Goal: Task Accomplishment & Management: Manage account settings

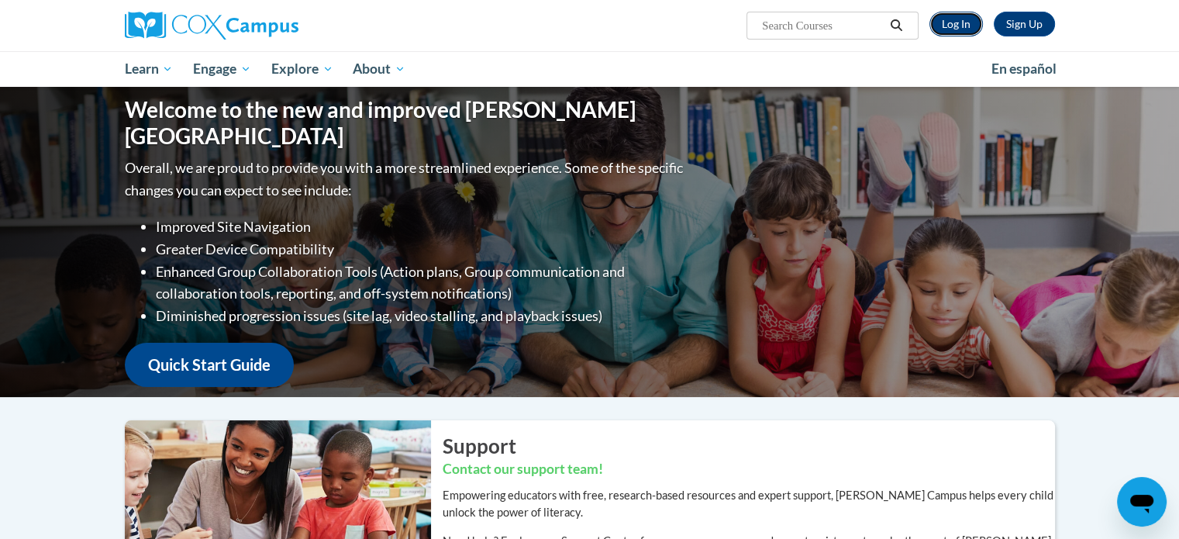
click at [964, 30] on link "Log In" at bounding box center [955, 24] width 53 height 25
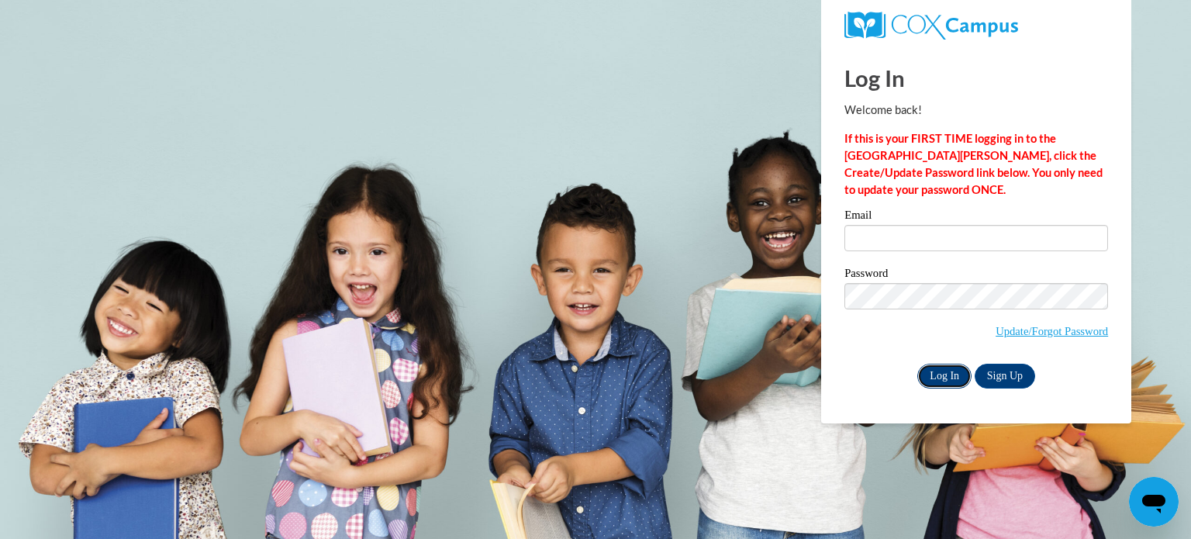
click at [943, 374] on input "Log In" at bounding box center [944, 376] width 54 height 25
click at [921, 247] on input "Email" at bounding box center [976, 238] width 264 height 26
type input "[EMAIL_ADDRESS][DOMAIN_NAME]"
click at [944, 374] on input "Log In" at bounding box center [944, 376] width 54 height 25
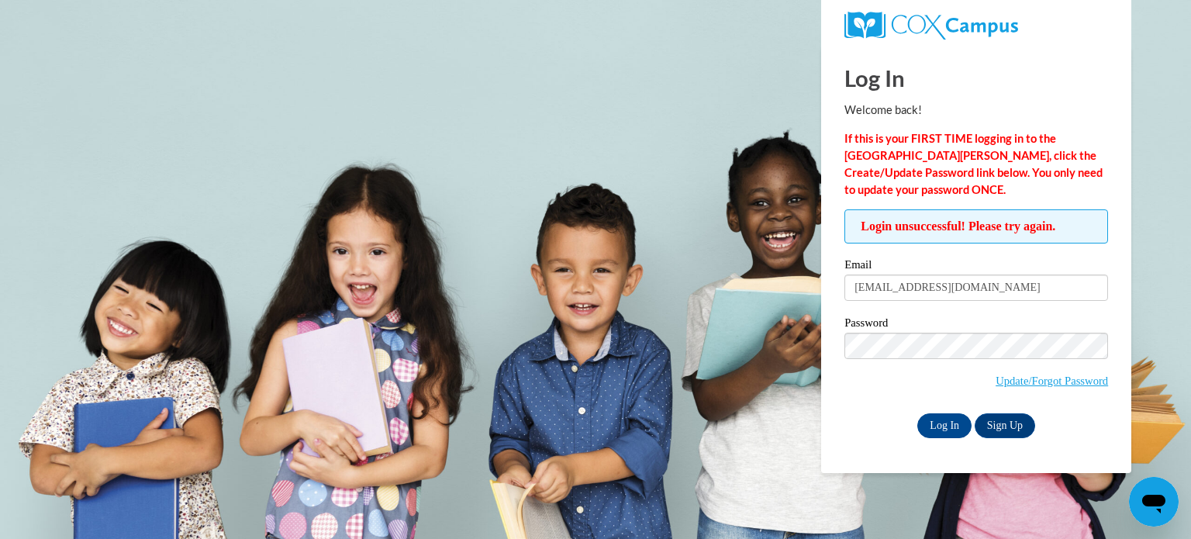
click at [893, 409] on div "Email jwilker@kusd.edu Password Update/Forgot Password Log In Sign Up OR" at bounding box center [976, 348] width 264 height 178
click at [999, 378] on link "Update/Forgot Password" at bounding box center [1051, 380] width 112 height 12
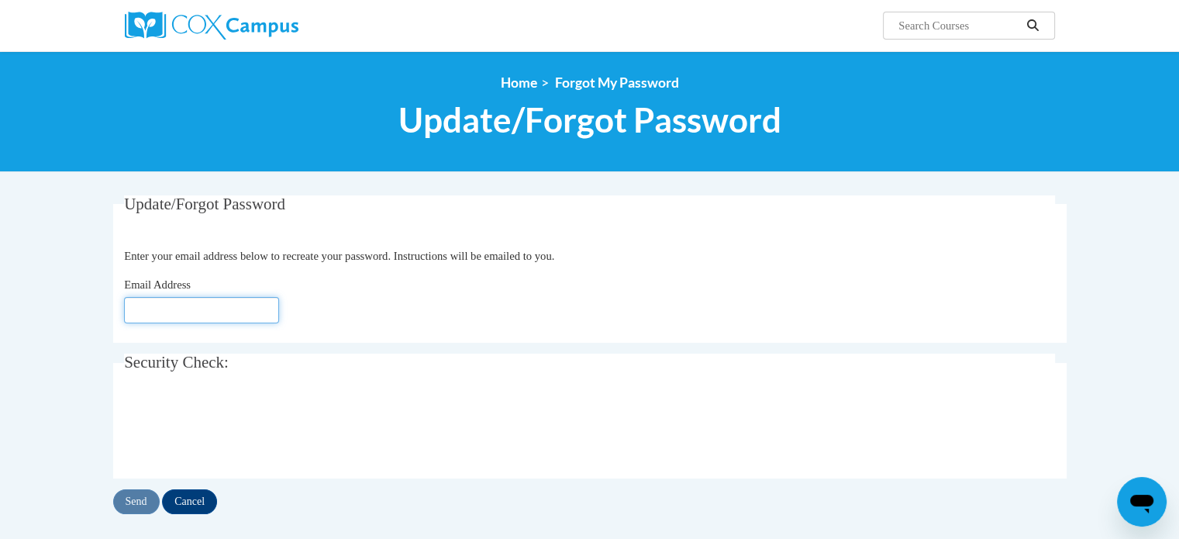
click at [226, 316] on input "Email Address" at bounding box center [201, 310] width 155 height 26
type input "[EMAIL_ADDRESS][DOMAIN_NAME]"
click at [133, 499] on input "Send" at bounding box center [136, 501] width 47 height 25
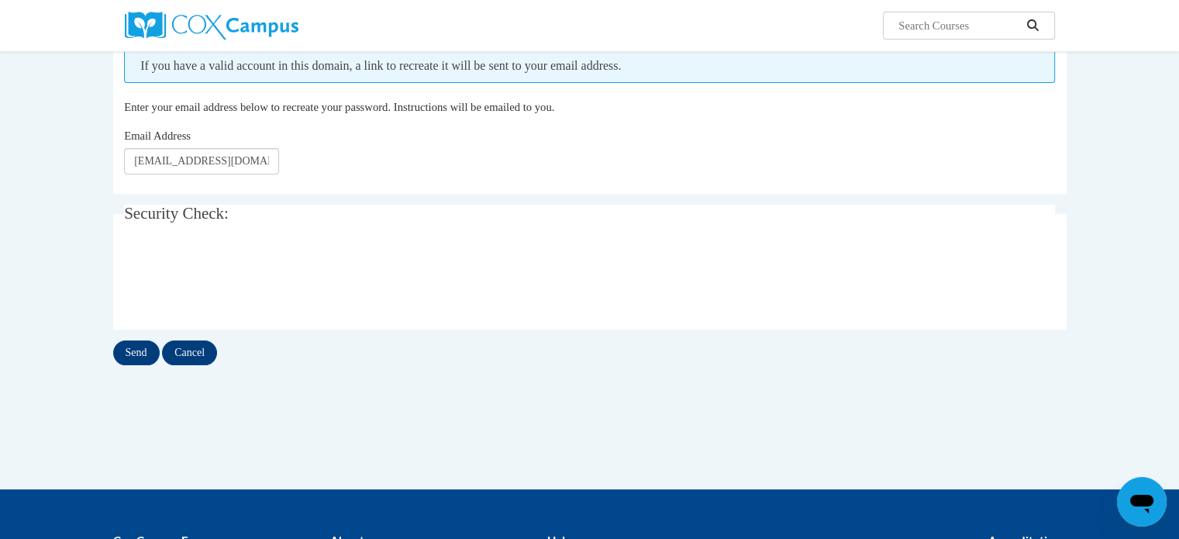
scroll to position [197, 0]
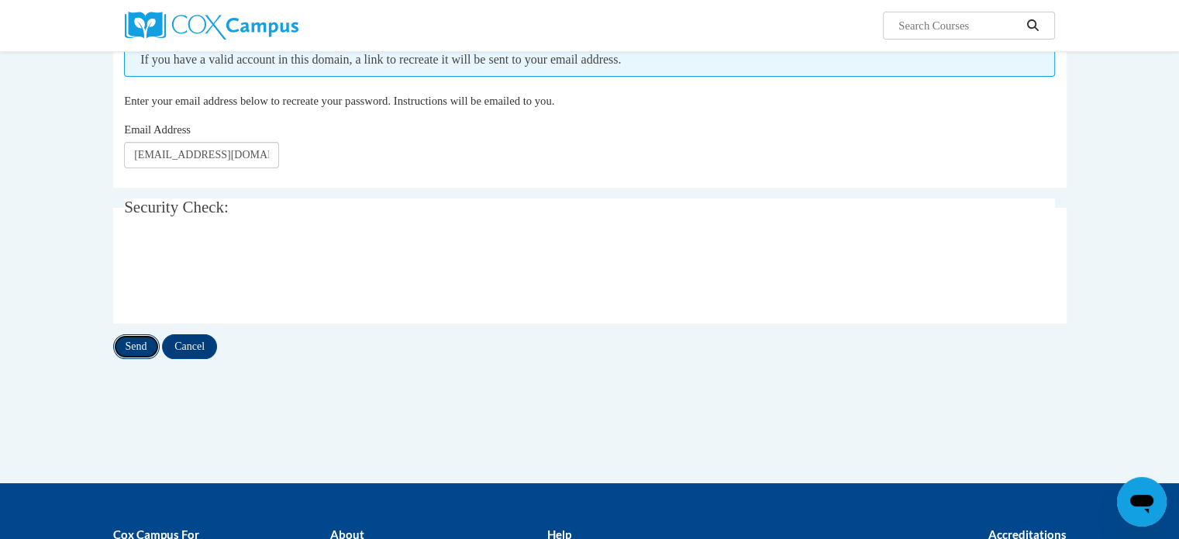
click at [121, 342] on input "Send" at bounding box center [136, 346] width 47 height 25
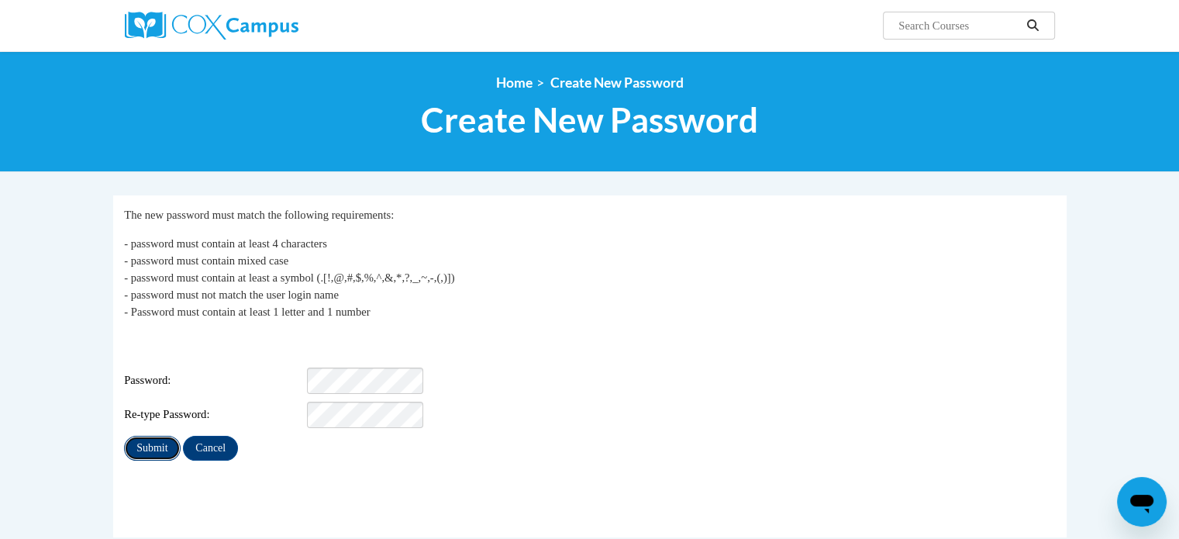
click at [155, 436] on input "Submit" at bounding box center [152, 448] width 56 height 25
click at [143, 463] on input "Submit" at bounding box center [152, 472] width 56 height 25
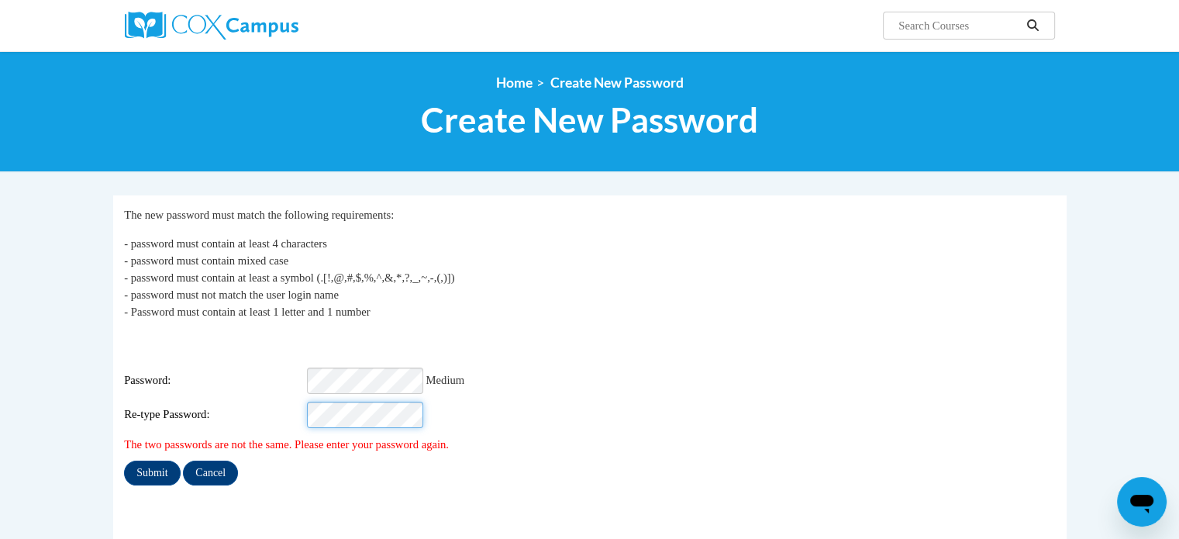
click at [124, 460] on input "Submit" at bounding box center [152, 472] width 56 height 25
click at [153, 460] on input "Submit" at bounding box center [152, 472] width 56 height 25
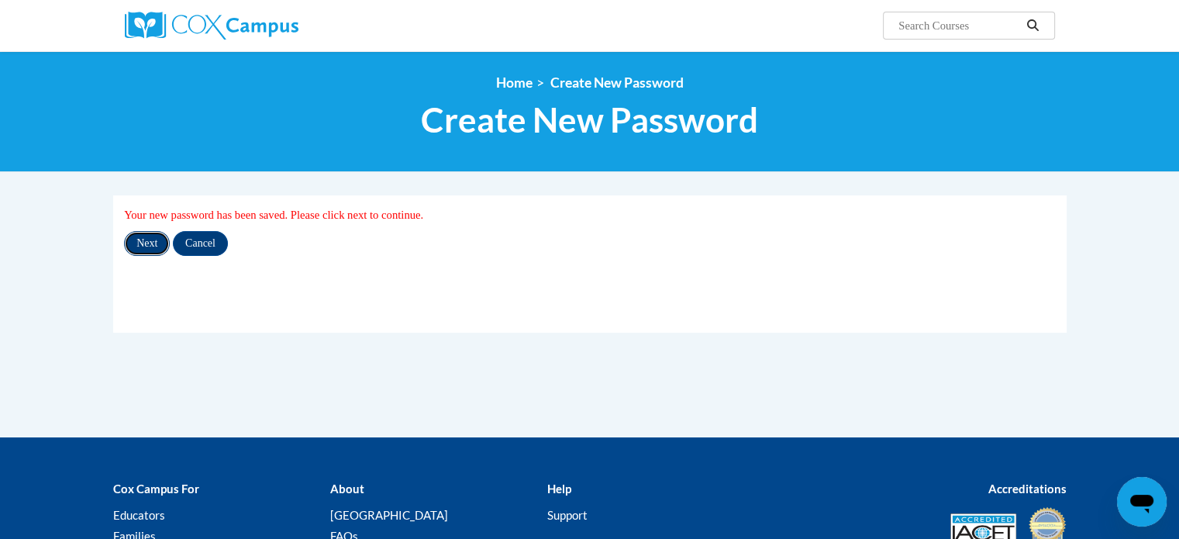
click at [147, 243] on input "Next" at bounding box center [147, 243] width 46 height 25
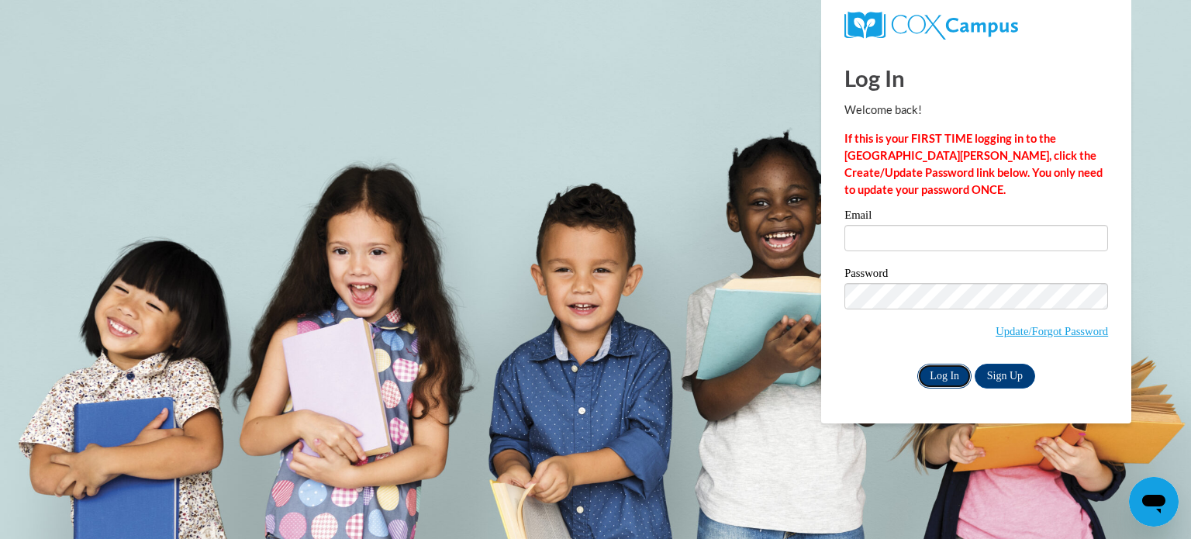
click at [929, 378] on input "Log In" at bounding box center [944, 376] width 54 height 25
type input "[EMAIL_ADDRESS][DOMAIN_NAME]"
click at [939, 384] on input "Log In" at bounding box center [944, 376] width 54 height 25
click at [941, 381] on input "Log In" at bounding box center [944, 376] width 54 height 25
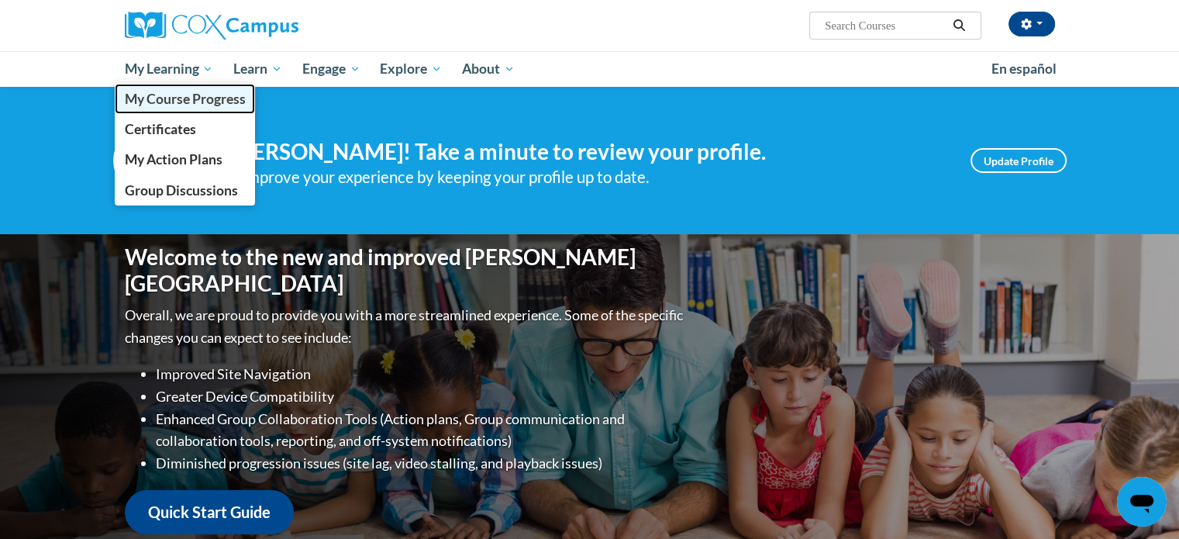
click at [159, 94] on span "My Course Progress" at bounding box center [184, 99] width 121 height 16
click at [189, 97] on span "My Course Progress" at bounding box center [184, 99] width 121 height 16
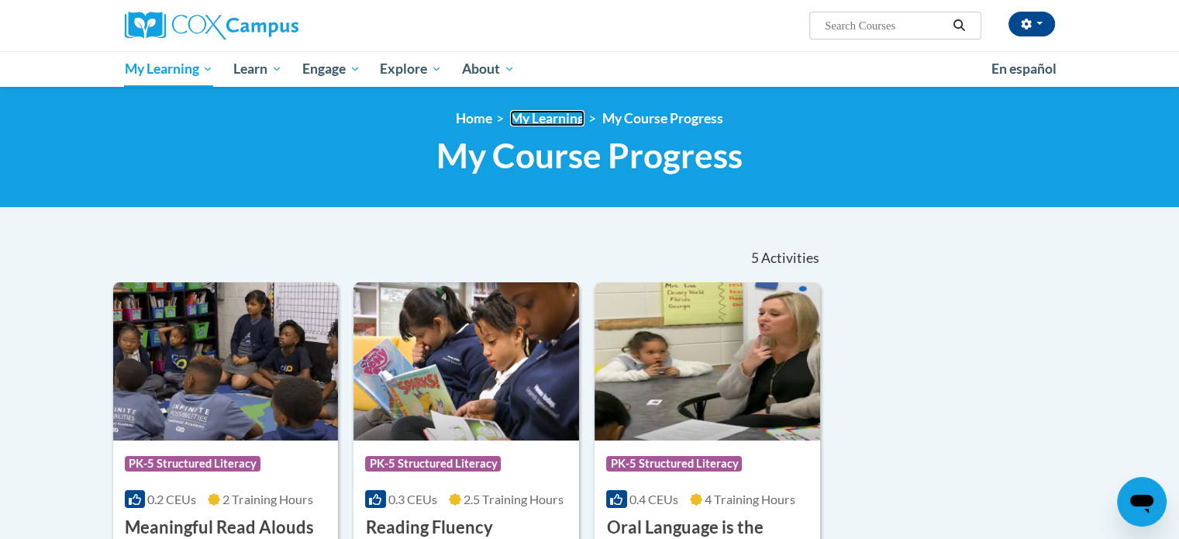
click at [577, 120] on link "My Learning" at bounding box center [547, 118] width 74 height 16
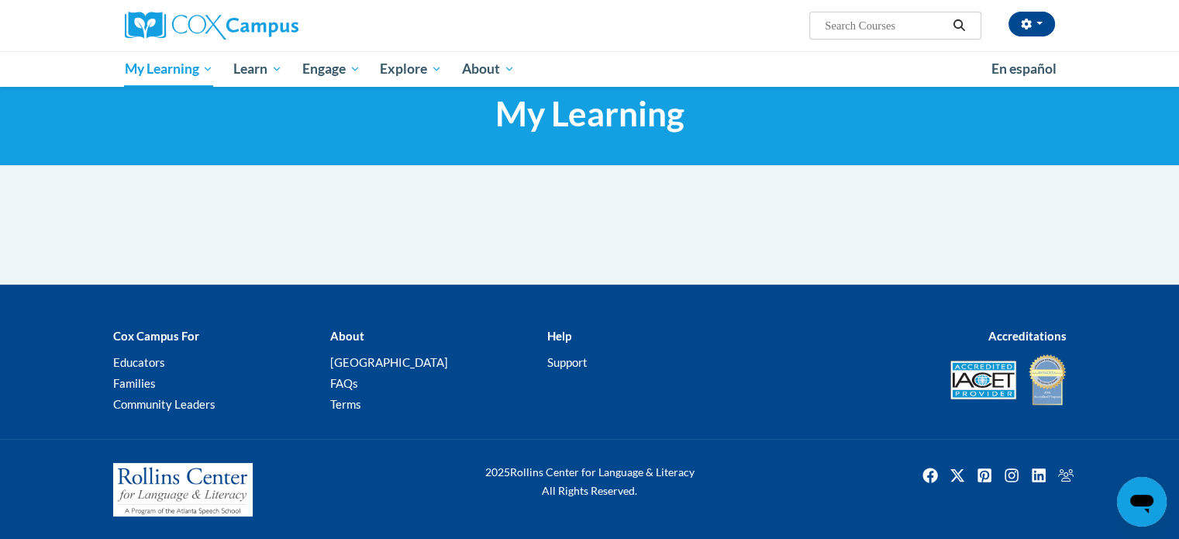
scroll to position [43, 0]
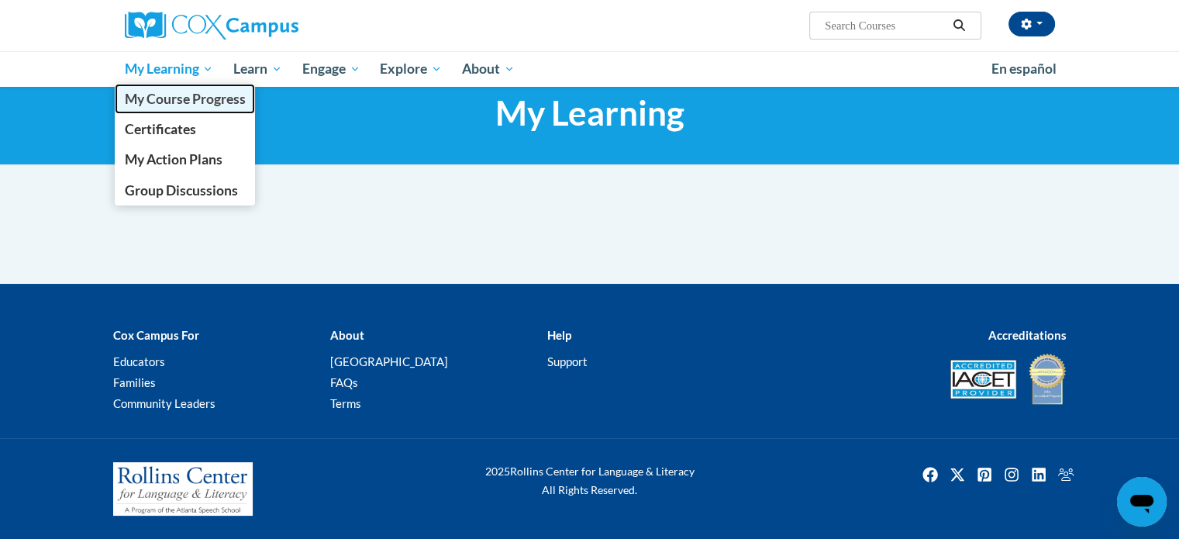
click at [187, 92] on span "My Course Progress" at bounding box center [184, 99] width 121 height 16
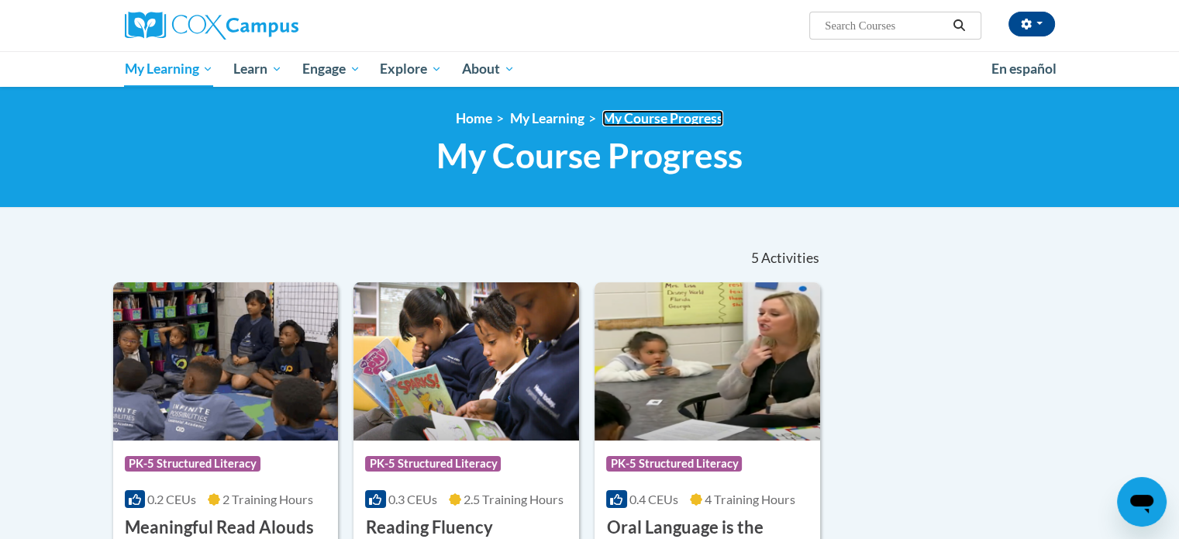
click at [710, 112] on link "My Course Progress" at bounding box center [662, 118] width 121 height 16
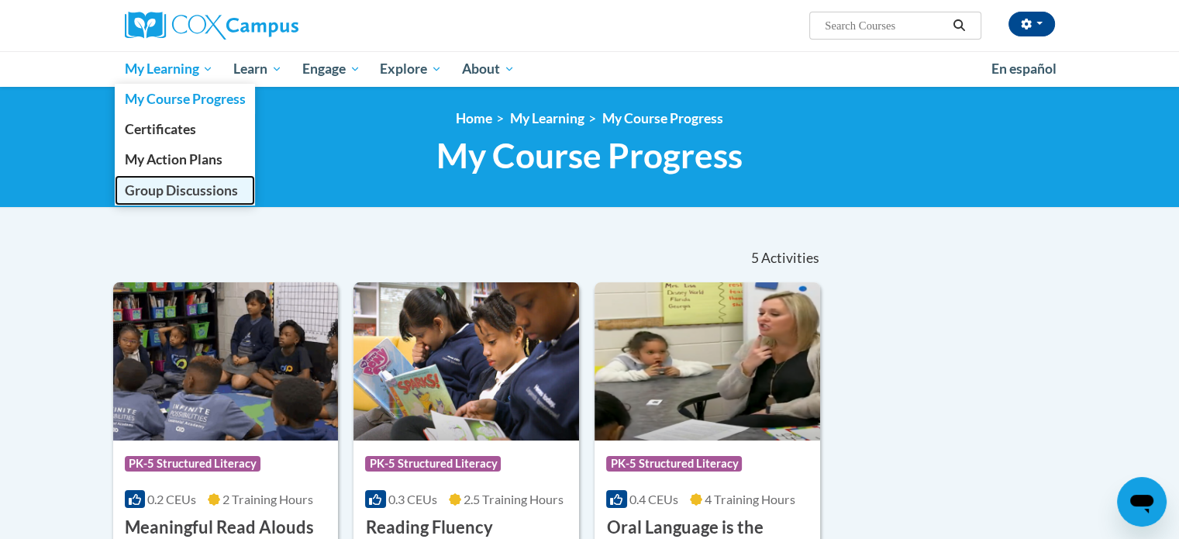
click at [174, 184] on span "Group Discussions" at bounding box center [180, 190] width 113 height 16
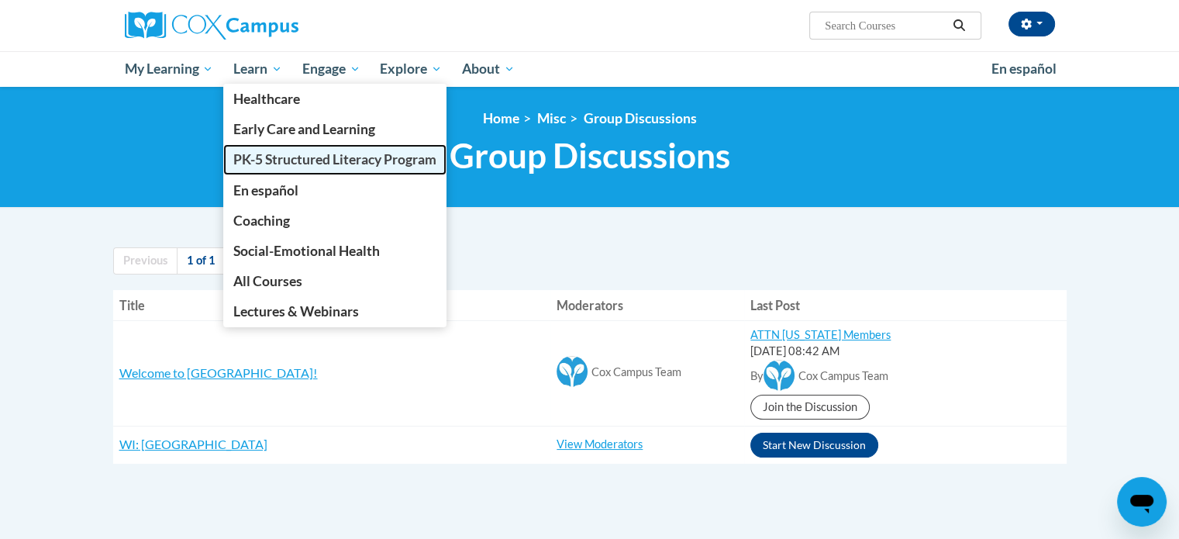
click at [327, 158] on span "PK-5 Structured Literacy Program" at bounding box center [334, 159] width 203 height 16
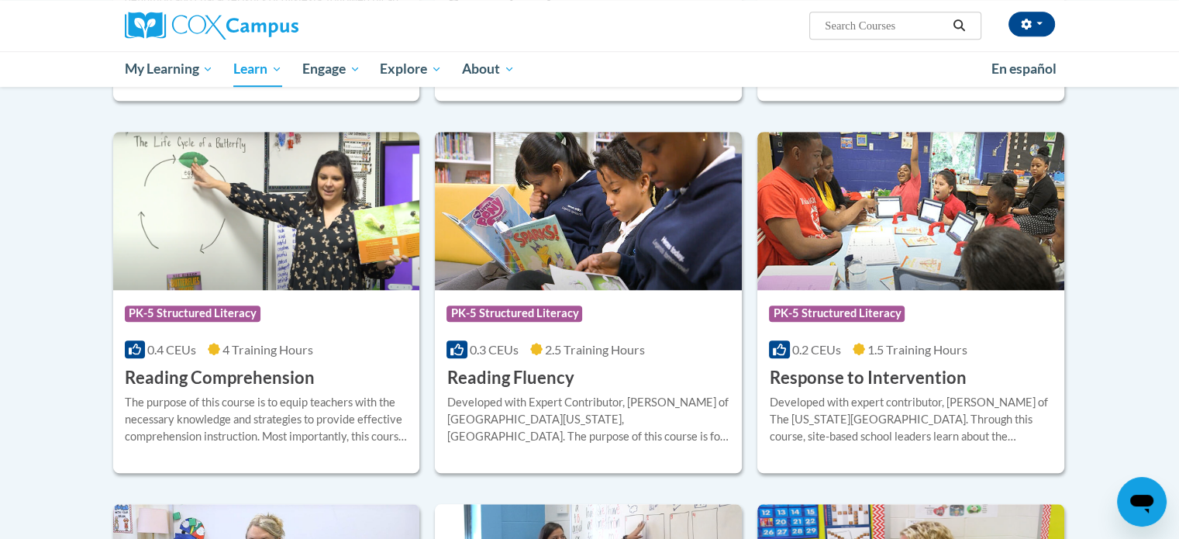
scroll to position [1233, 0]
